Goal: Contribute content

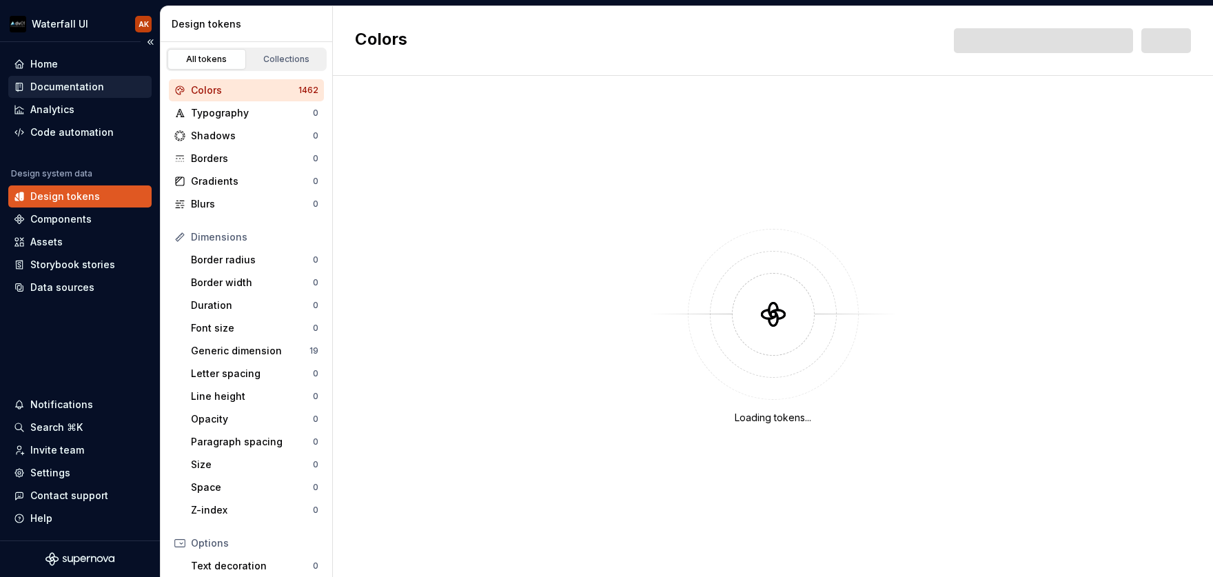
click at [68, 85] on div "Documentation" at bounding box center [67, 87] width 74 height 14
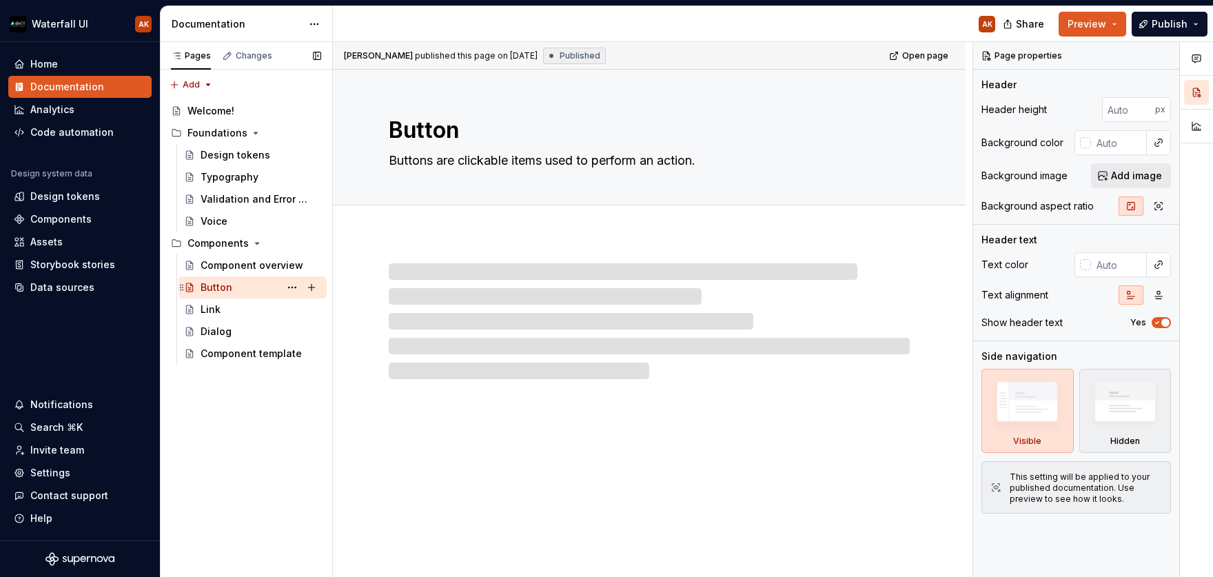
click at [221, 286] on div "Button" at bounding box center [217, 288] width 32 height 14
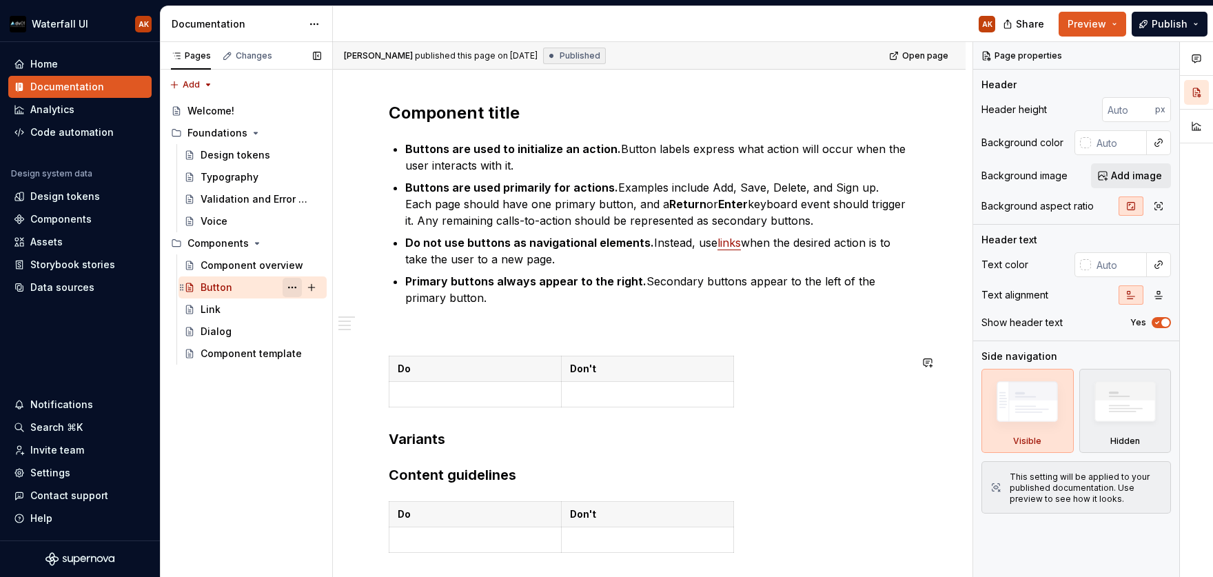
scroll to position [163, 0]
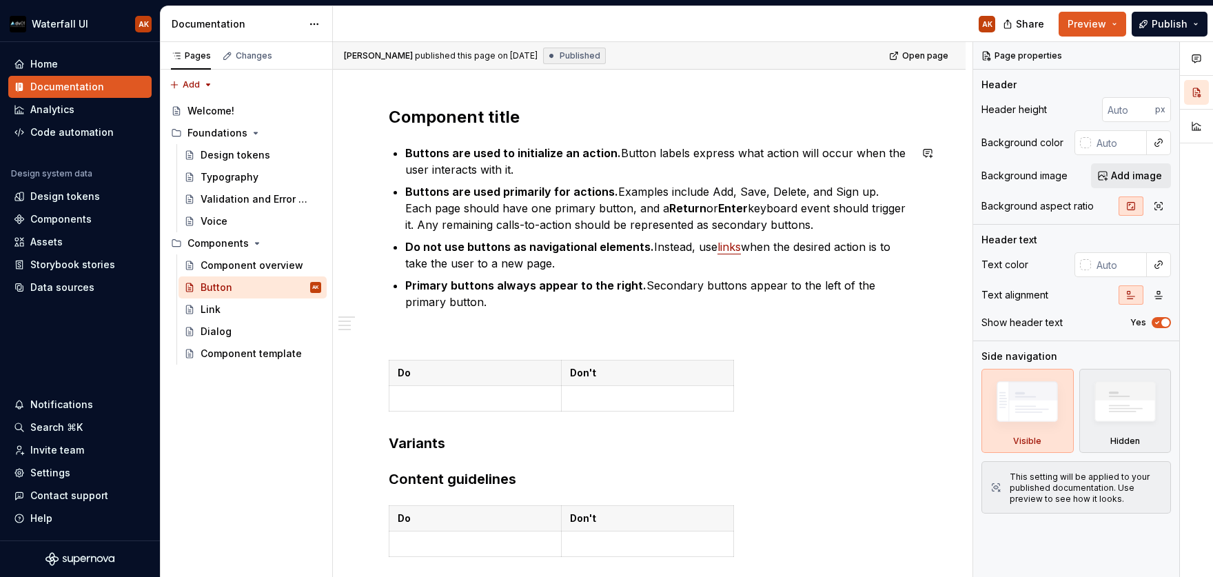
click at [490, 295] on ul "Buttons are used to initialize an action. Button labels express what action wil…" at bounding box center [657, 227] width 505 height 165
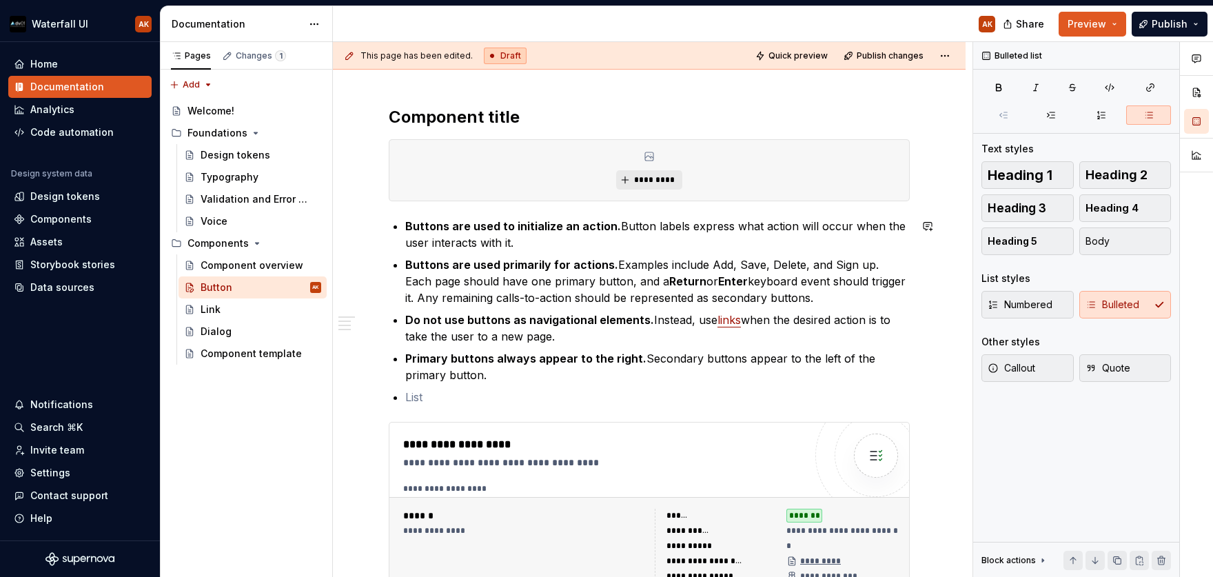
type textarea "*"
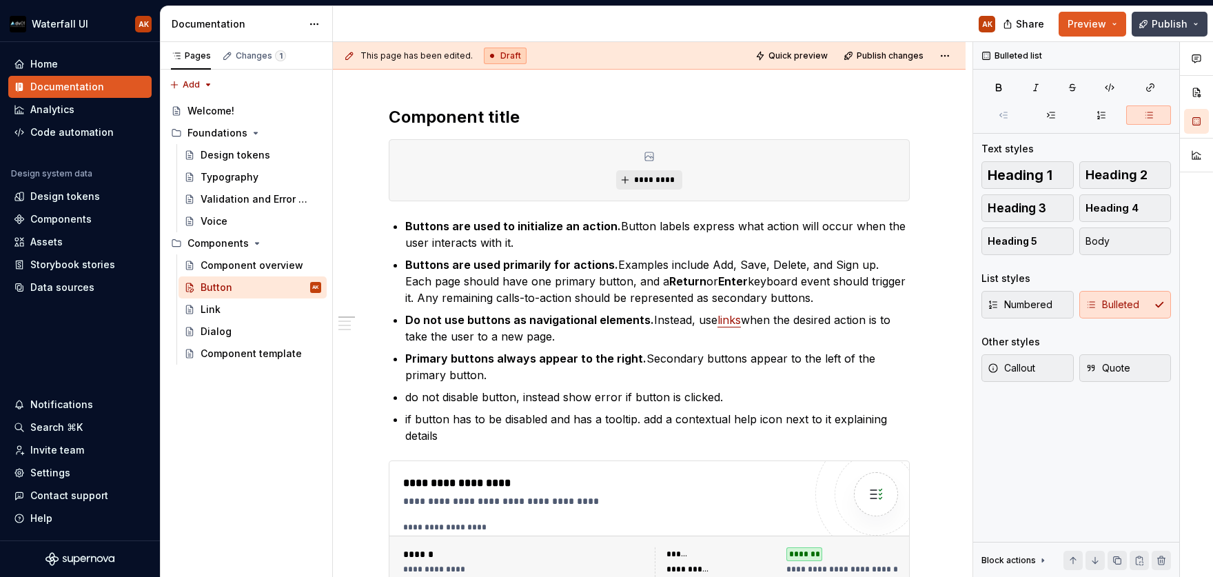
click at [1151, 25] on button "Publish" at bounding box center [1170, 24] width 76 height 25
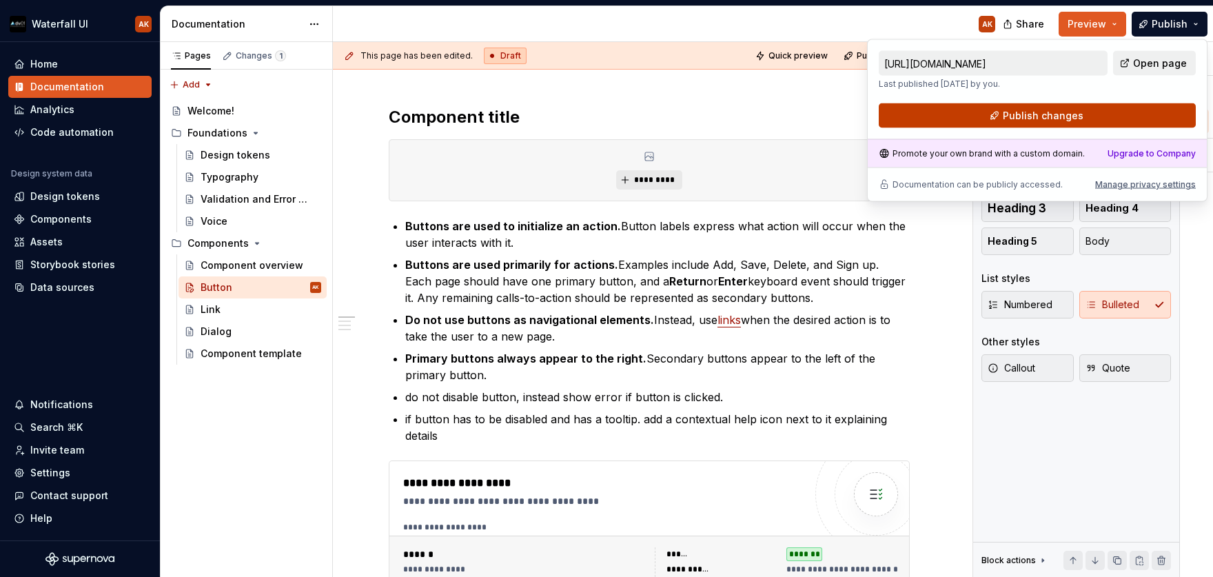
click at [1071, 109] on span "Publish changes" at bounding box center [1043, 116] width 81 height 14
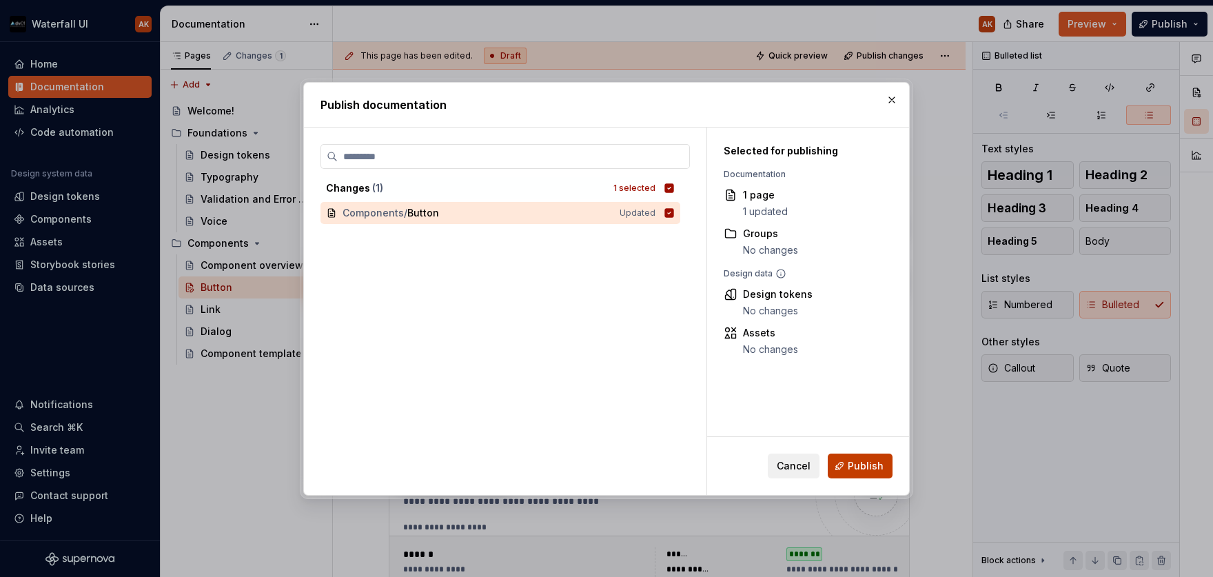
click at [863, 473] on button "Publish" at bounding box center [860, 466] width 65 height 25
type textarea "*"
